Goal: Task Accomplishment & Management: Manage account settings

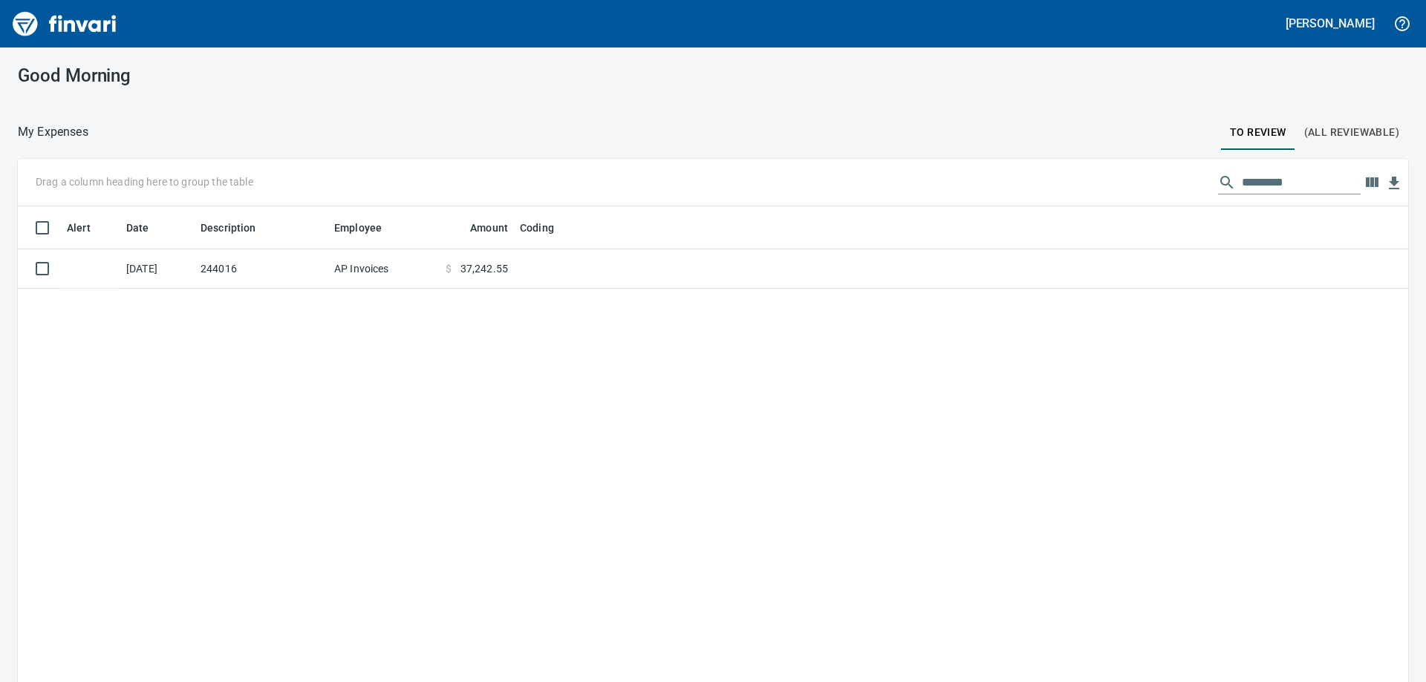
scroll to position [508, 1368]
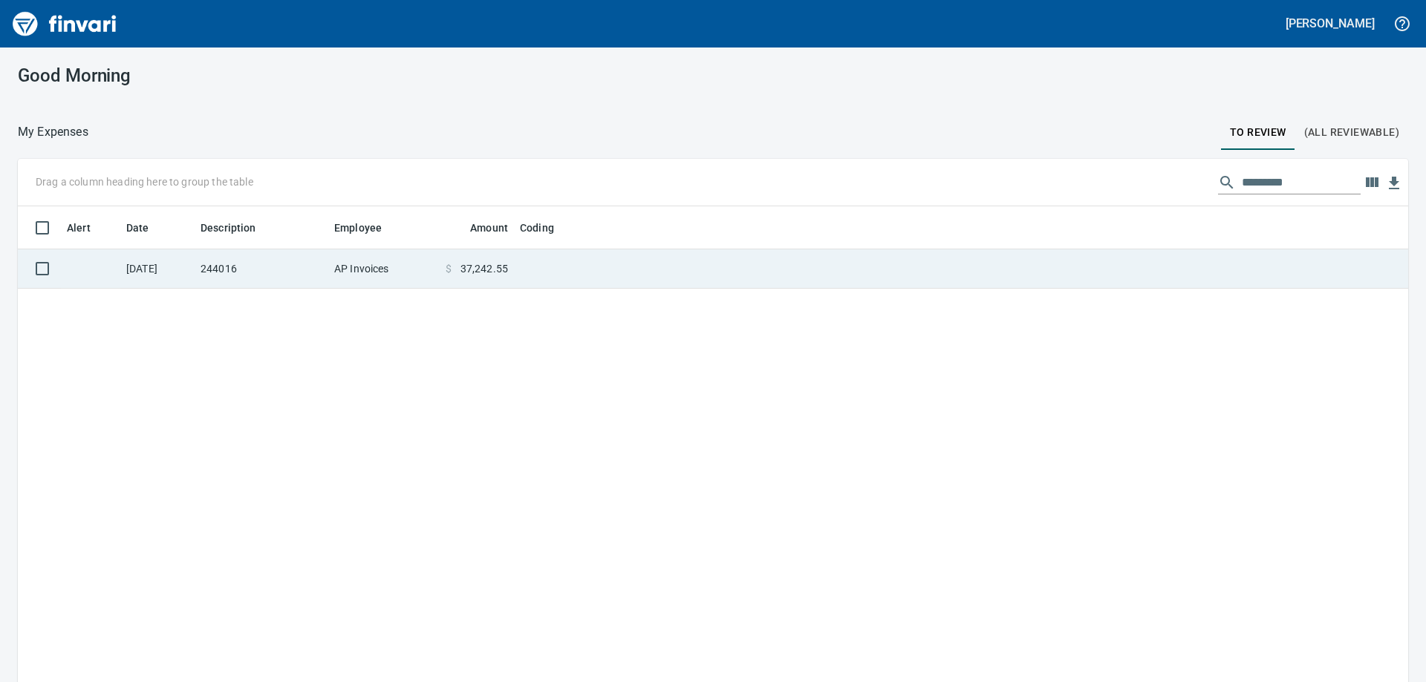
click at [363, 262] on td "AP Invoices" at bounding box center [383, 269] width 111 height 39
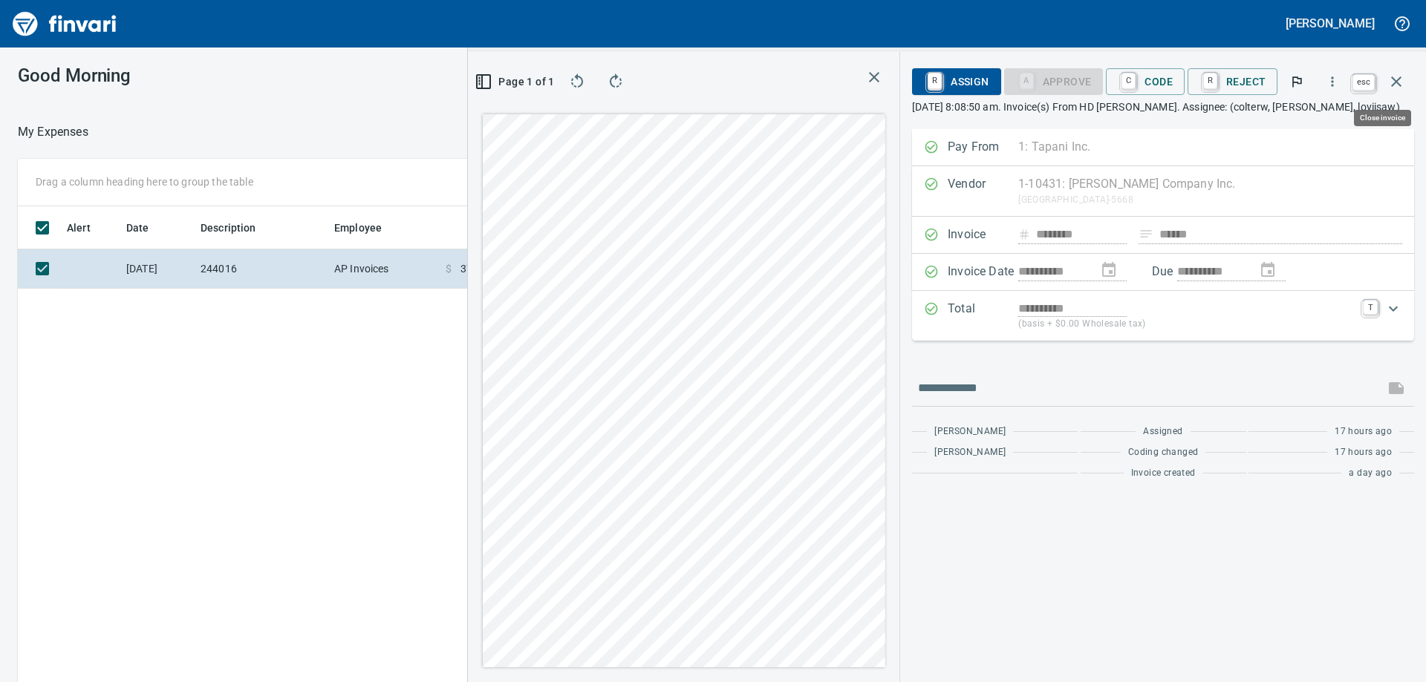
scroll to position [508, 997]
click at [1393, 80] on icon "button" at bounding box center [1396, 82] width 18 height 18
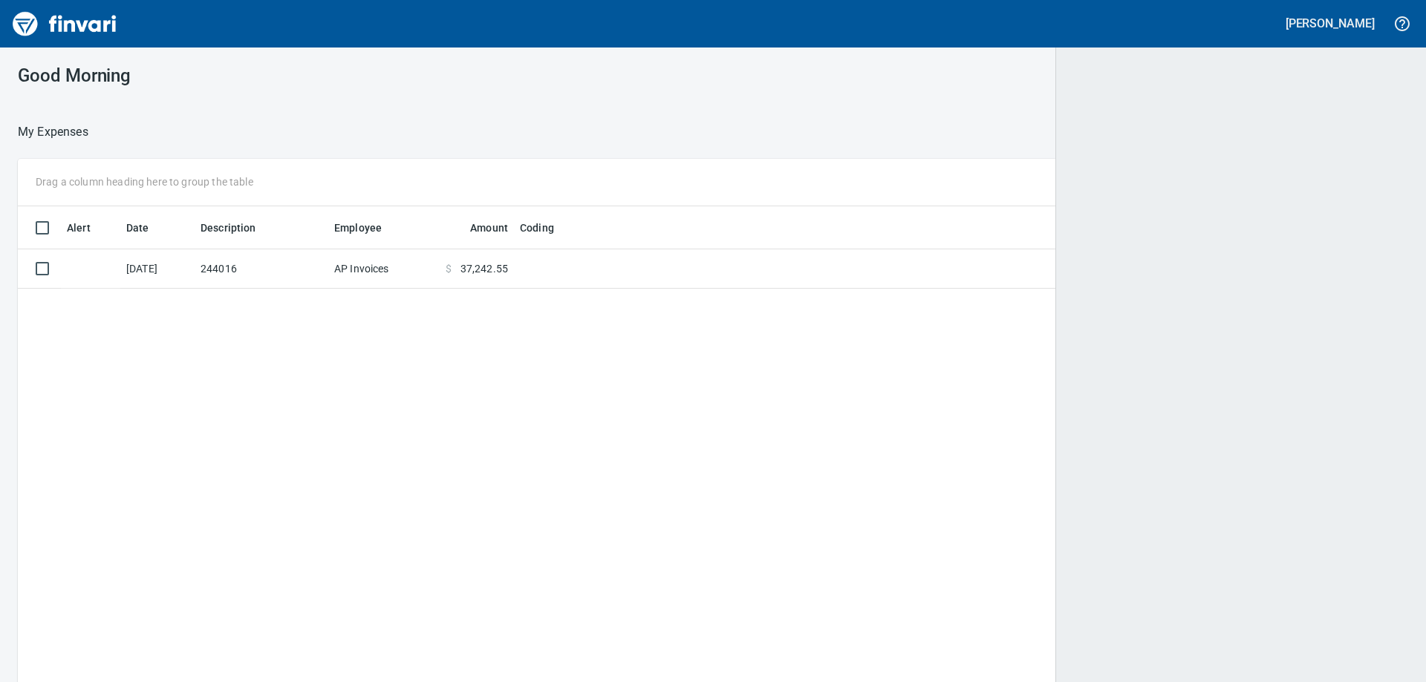
scroll to position [508, 1359]
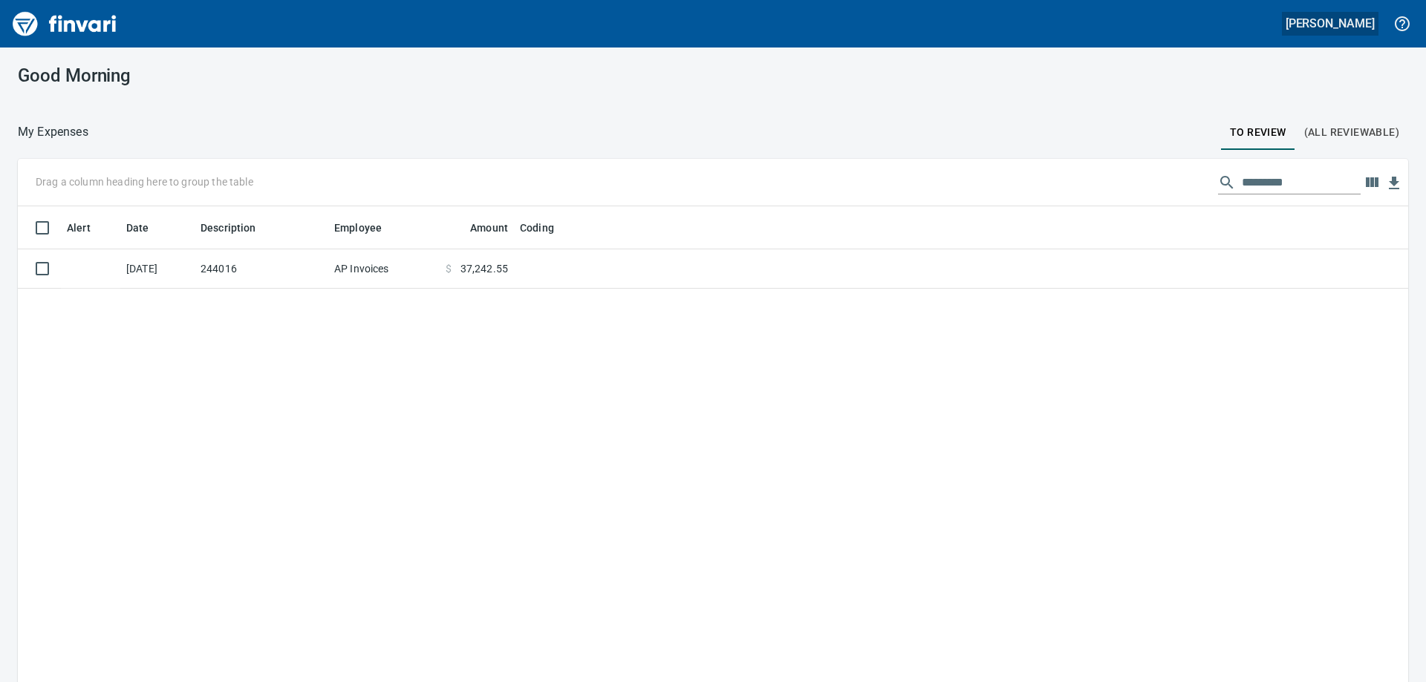
click at [1344, 21] on h5 "Loviisa Wisti" at bounding box center [1329, 24] width 89 height 16
click at [1280, 91] on span "Sign out" at bounding box center [1292, 91] width 85 height 18
